Goal: Use online tool/utility: Utilize a website feature to perform a specific function

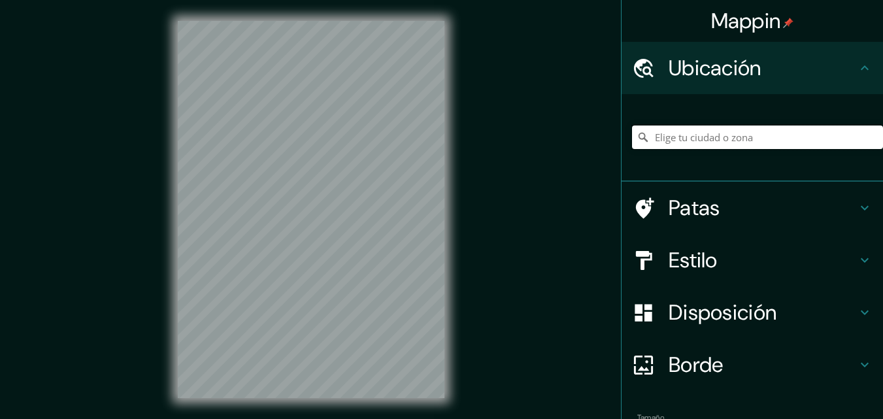
click at [692, 141] on input "Elige tu ciudad o zona" at bounding box center [757, 137] width 251 height 24
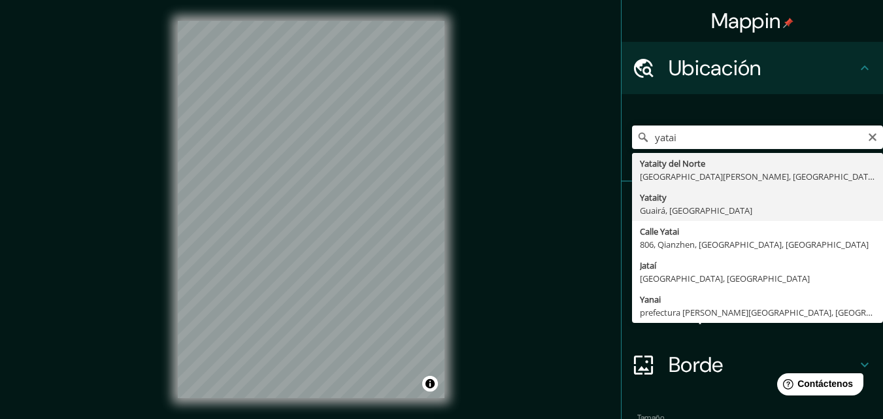
type input "Yataity, Guairá, Paraguay"
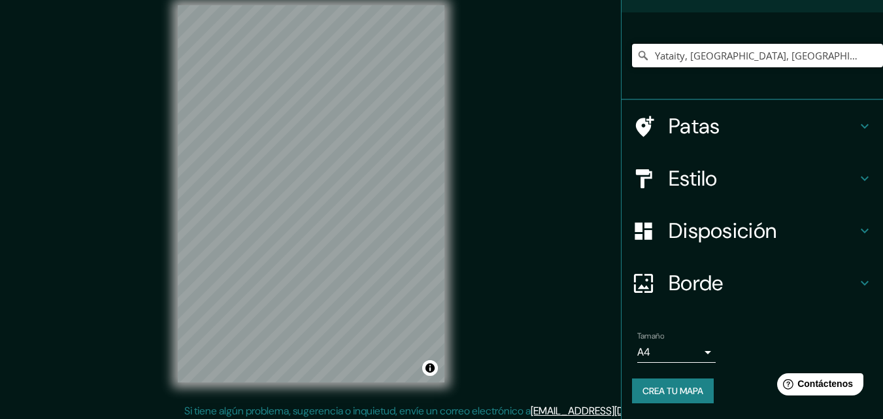
scroll to position [21, 0]
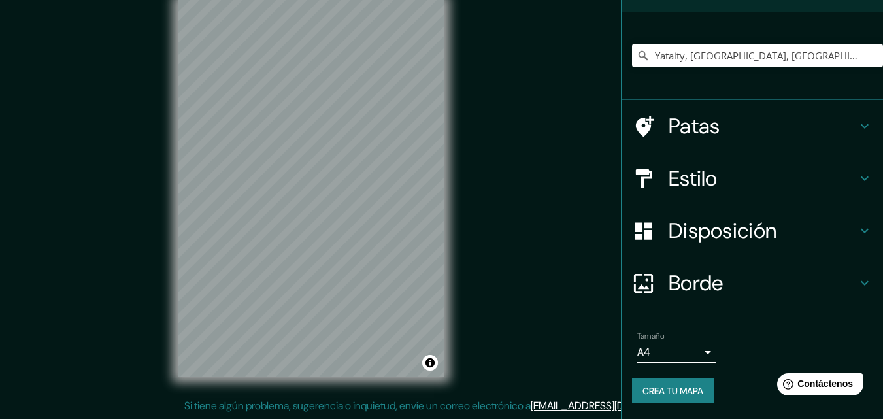
click at [763, 236] on font "Disposición" at bounding box center [723, 230] width 108 height 27
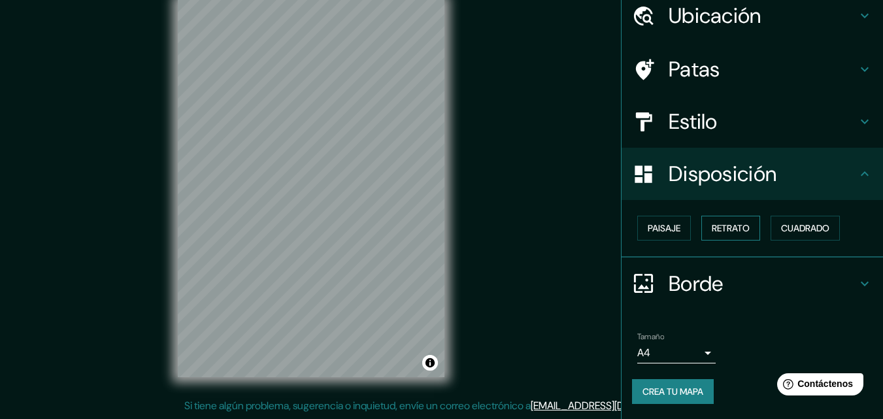
scroll to position [52, 0]
click at [662, 226] on font "Paisaje" at bounding box center [664, 228] width 33 height 12
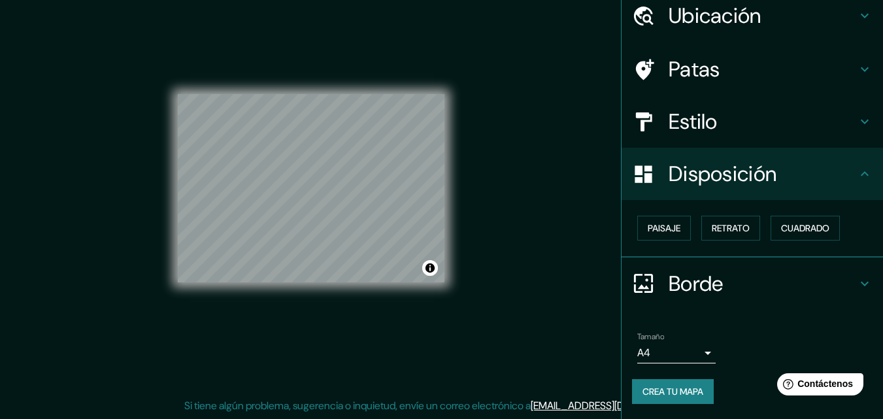
click at [702, 122] on font "Estilo" at bounding box center [693, 121] width 49 height 27
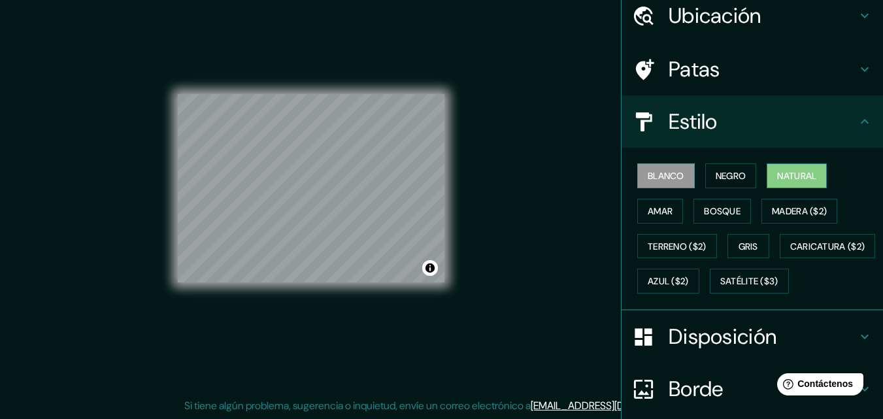
click at [797, 175] on font "Natural" at bounding box center [796, 176] width 39 height 12
click at [658, 203] on font "Amar" at bounding box center [660, 211] width 25 height 17
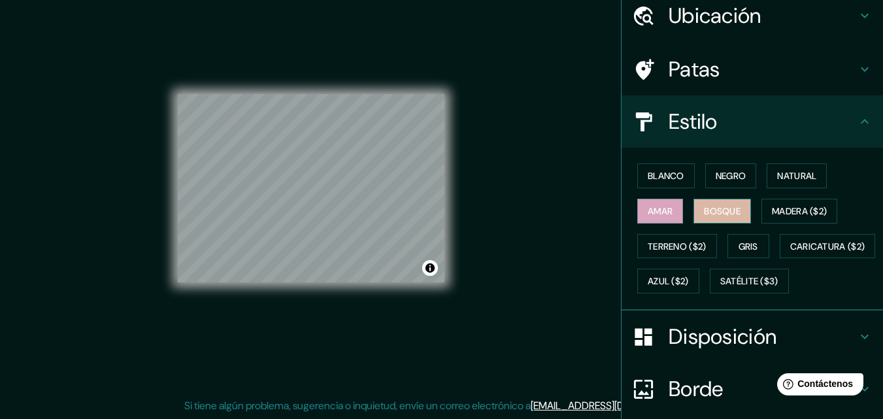
click at [714, 207] on font "Bosque" at bounding box center [722, 211] width 37 height 12
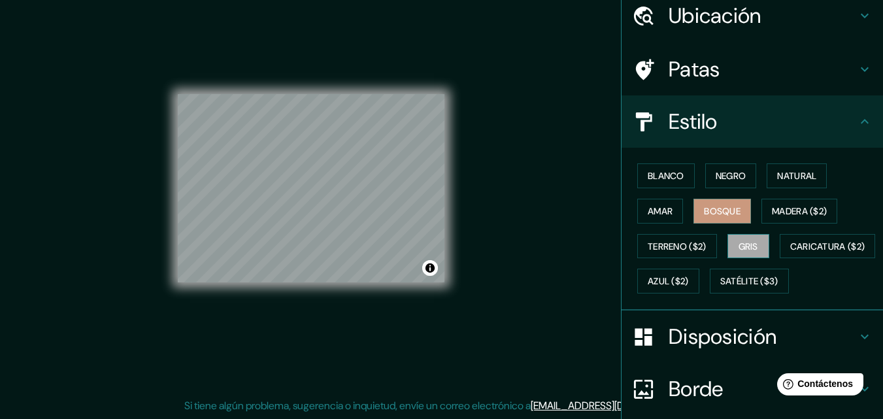
click at [746, 243] on font "Gris" at bounding box center [749, 247] width 20 height 12
click at [648, 173] on font "Blanco" at bounding box center [666, 176] width 37 height 12
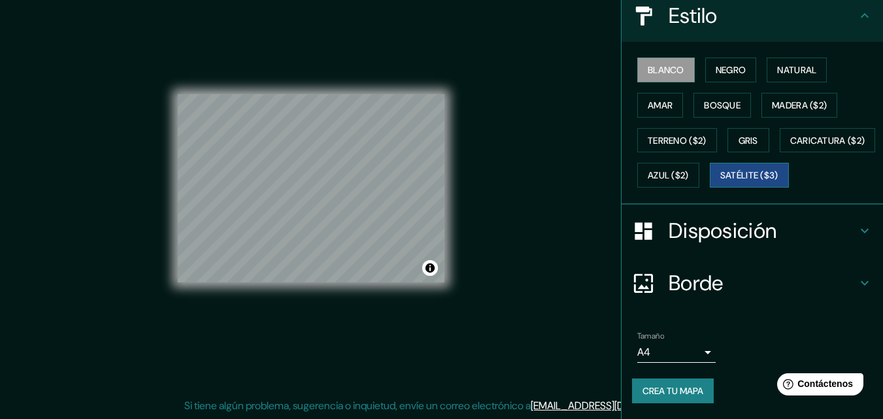
scroll to position [193, 0]
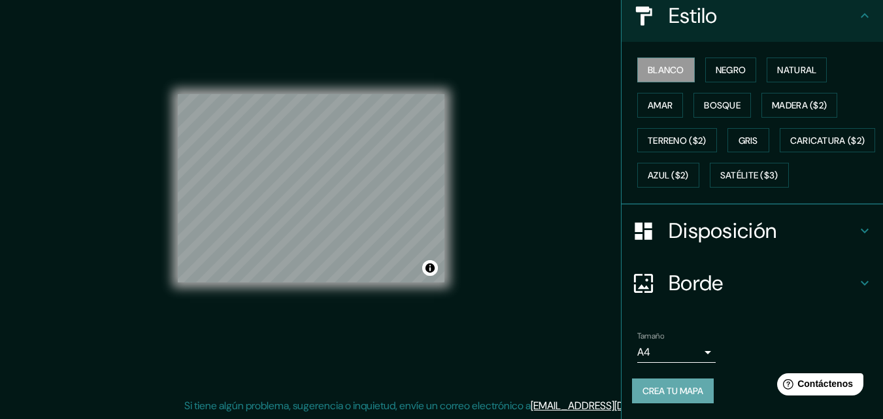
click at [658, 394] on font "Crea tu mapa" at bounding box center [673, 391] width 61 height 12
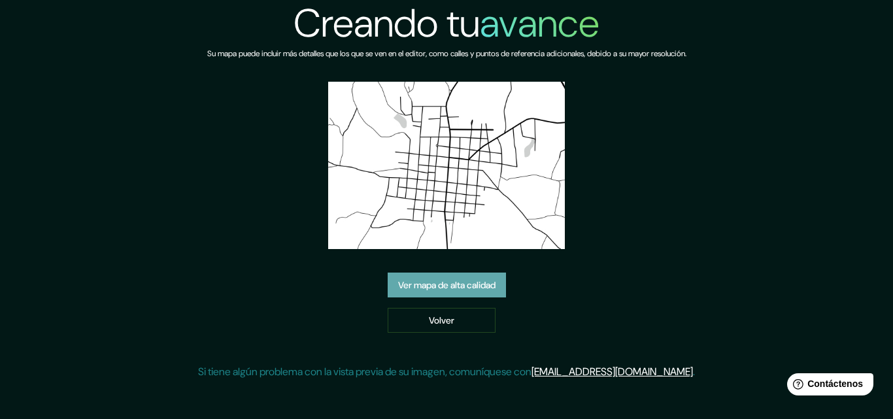
click at [435, 286] on font "Ver mapa de alta calidad" at bounding box center [446, 286] width 97 height 12
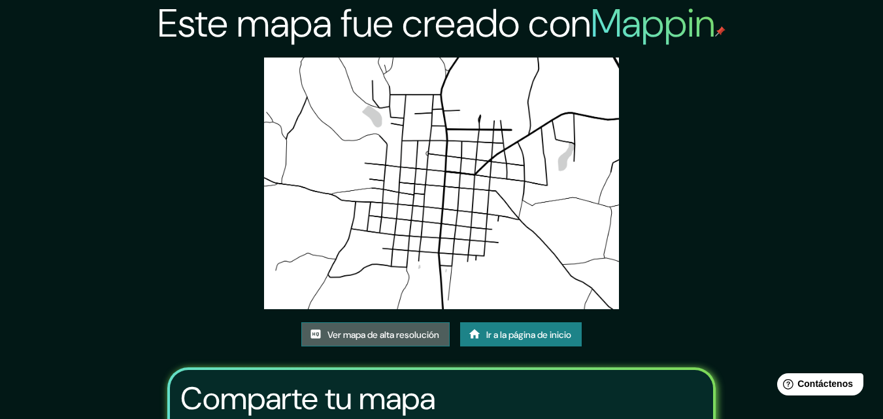
click at [400, 331] on font "Ver mapa de alta resolución" at bounding box center [383, 335] width 112 height 12
